Goal: Information Seeking & Learning: Learn about a topic

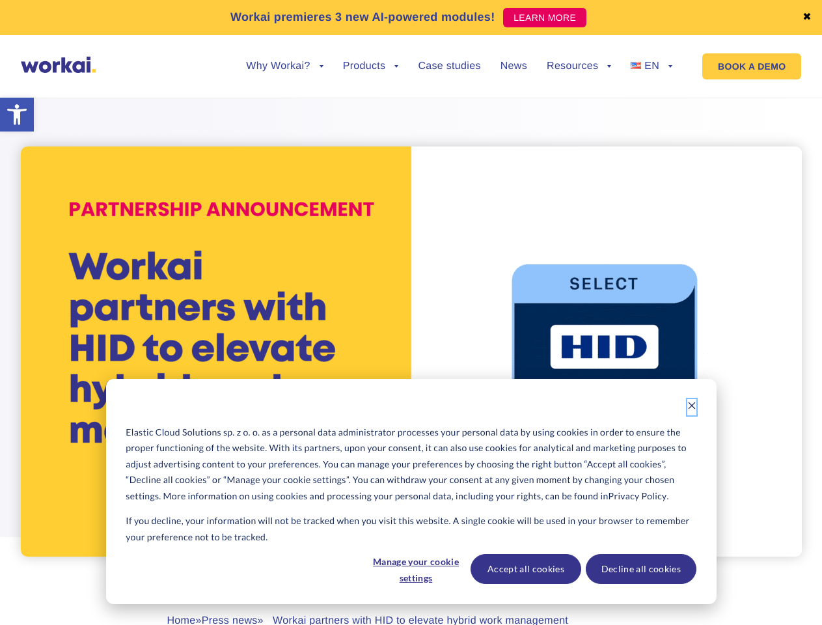
click at [692, 407] on icon "Dismiss cookie banner" at bounding box center [692, 405] width 9 height 9
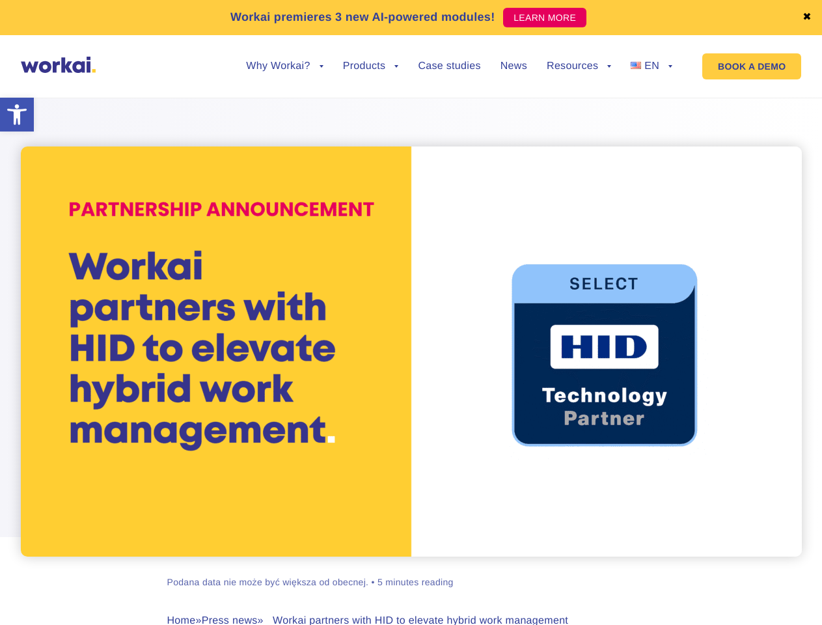
click at [415, 569] on div "[PERSON_NAME] Podana data nie może być większa od obecnej. • 5 minutes reading …" at bounding box center [411, 391] width 723 height 620
click at [525, 569] on div "[PERSON_NAME] Podana data nie może być większa od obecnej. • 5 minutes reading …" at bounding box center [411, 391] width 723 height 620
click at [641, 569] on div "[PERSON_NAME] Podana data nie może być większa od obecnej. • 5 minutes reading …" at bounding box center [411, 391] width 723 height 620
click at [807, 18] on link "✖" at bounding box center [807, 17] width 9 height 10
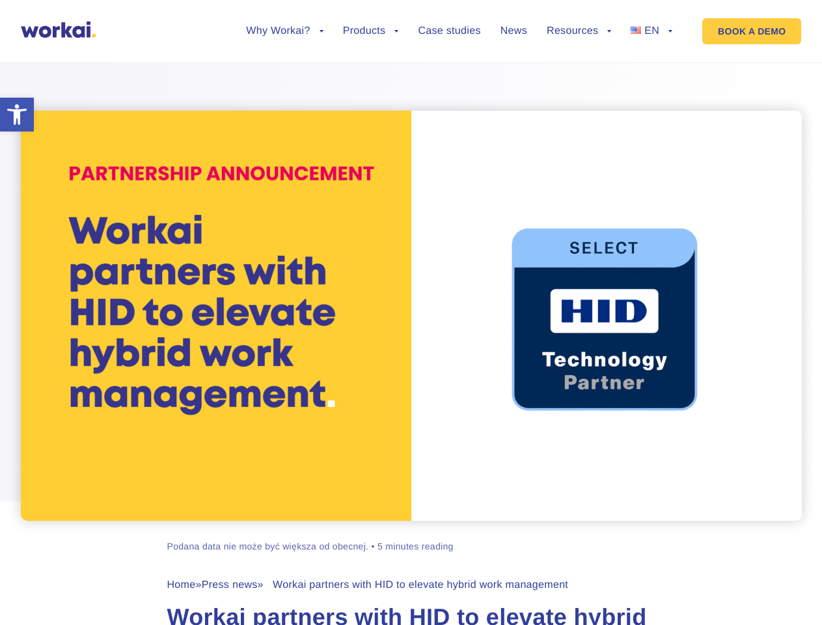
click at [285, 76] on div at bounding box center [411, 283] width 822 height 475
click at [285, 66] on div at bounding box center [411, 283] width 822 height 475
click at [371, 76] on div at bounding box center [411, 283] width 822 height 475
click at [579, 76] on div at bounding box center [411, 283] width 822 height 475
click at [579, 66] on div at bounding box center [411, 283] width 822 height 475
